Goal: Find specific page/section: Find specific page/section

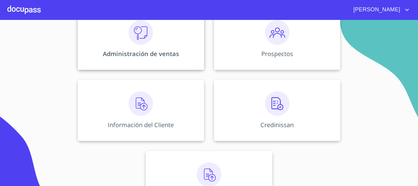
scroll to position [92, 0]
click at [146, 110] on img at bounding box center [140, 102] width 24 height 24
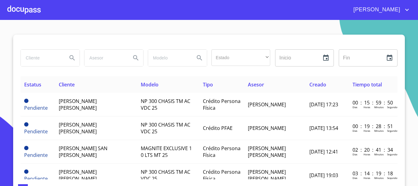
click at [49, 57] on input "search" at bounding box center [42, 58] width 42 height 17
type input "[DEMOGRAPHIC_DATA]"
click at [71, 58] on icon "Search" at bounding box center [71, 57] width 5 height 5
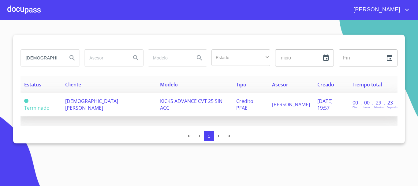
click at [81, 104] on td "[DEMOGRAPHIC_DATA][PERSON_NAME]" at bounding box center [108, 105] width 95 height 24
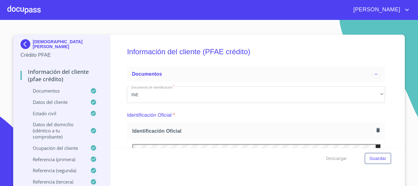
scroll to position [92, 0]
